Goal: Information Seeking & Learning: Learn about a topic

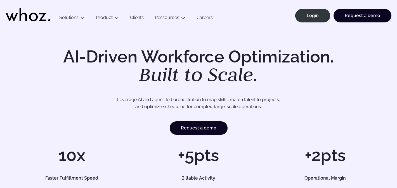
click at [208, 17] on link "Careers" at bounding box center [204, 19] width 27 height 8
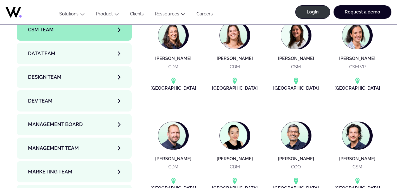
scroll to position [1865, 0]
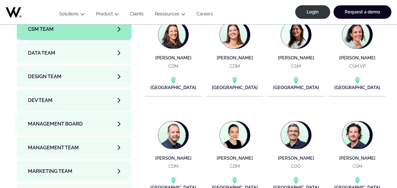
click at [75, 120] on span "Management Board" at bounding box center [55, 124] width 55 height 8
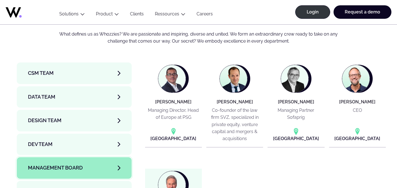
scroll to position [1877, 0]
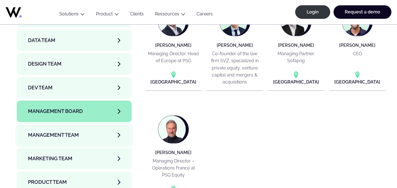
click at [93, 124] on link "Management Team" at bounding box center [74, 134] width 115 height 21
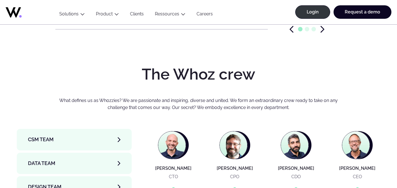
scroll to position [1724, 0]
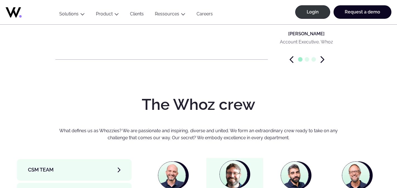
click at [238, 160] on img at bounding box center [233, 173] width 27 height 27
